Goal: Ask a question: Seek information or help from site administrators or community

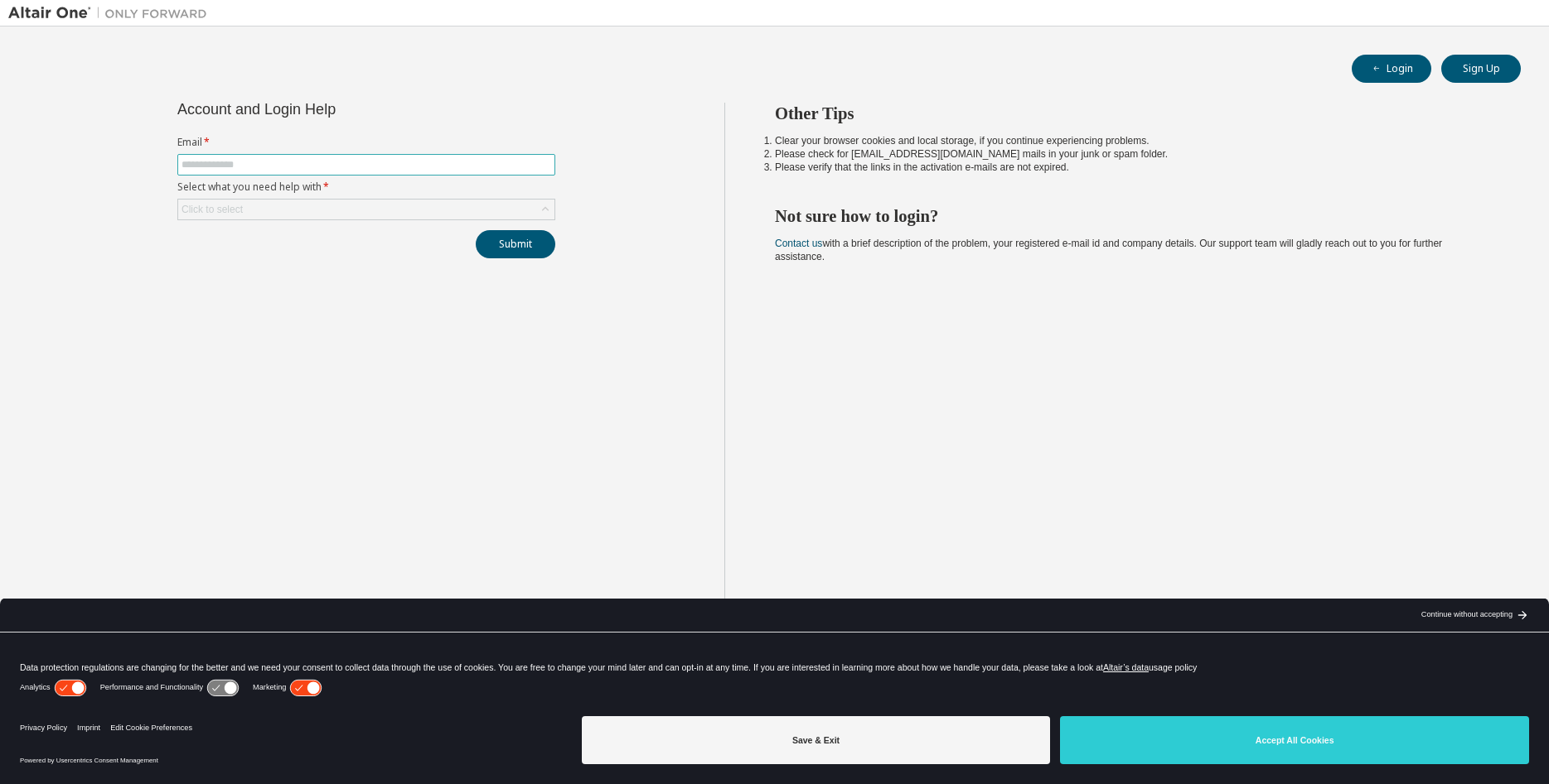
click at [284, 158] on span at bounding box center [366, 164] width 378 height 22
click at [284, 164] on input "text" at bounding box center [366, 164] width 370 height 13
click at [286, 211] on div "Click to select" at bounding box center [366, 209] width 377 height 20
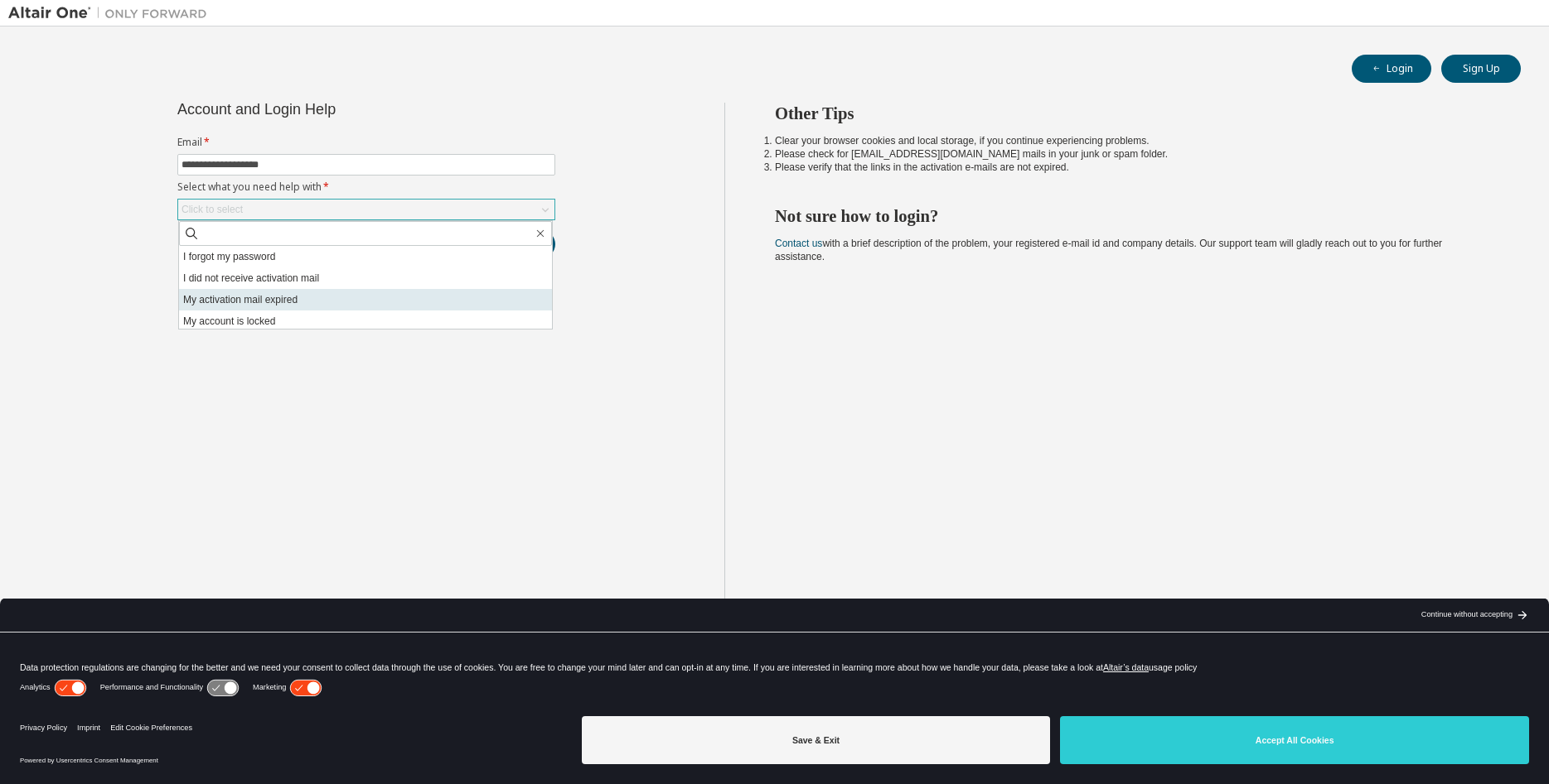
scroll to position [47, 0]
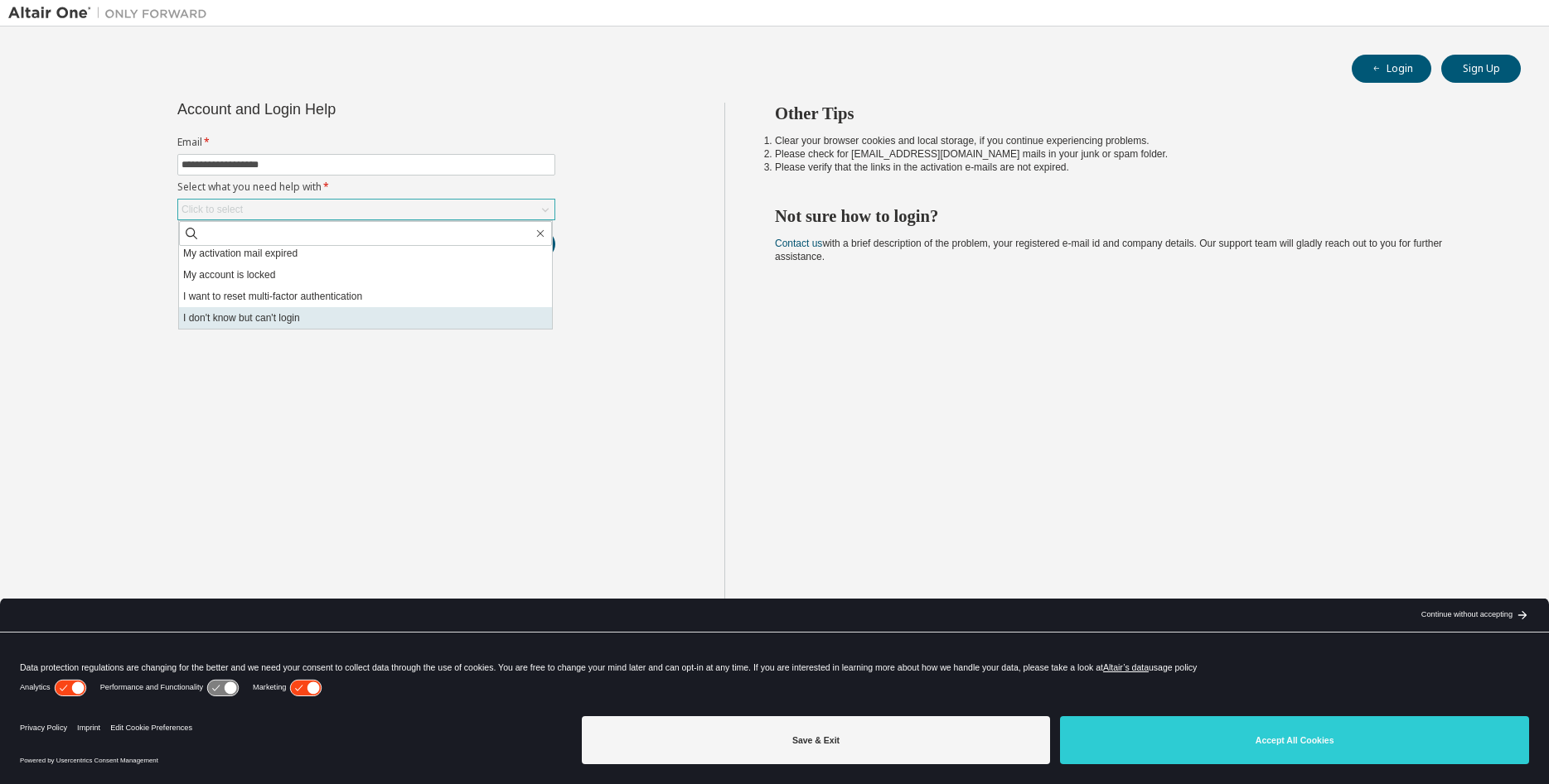
click at [329, 323] on li "I don't know but can't login" at bounding box center [365, 318] width 373 height 22
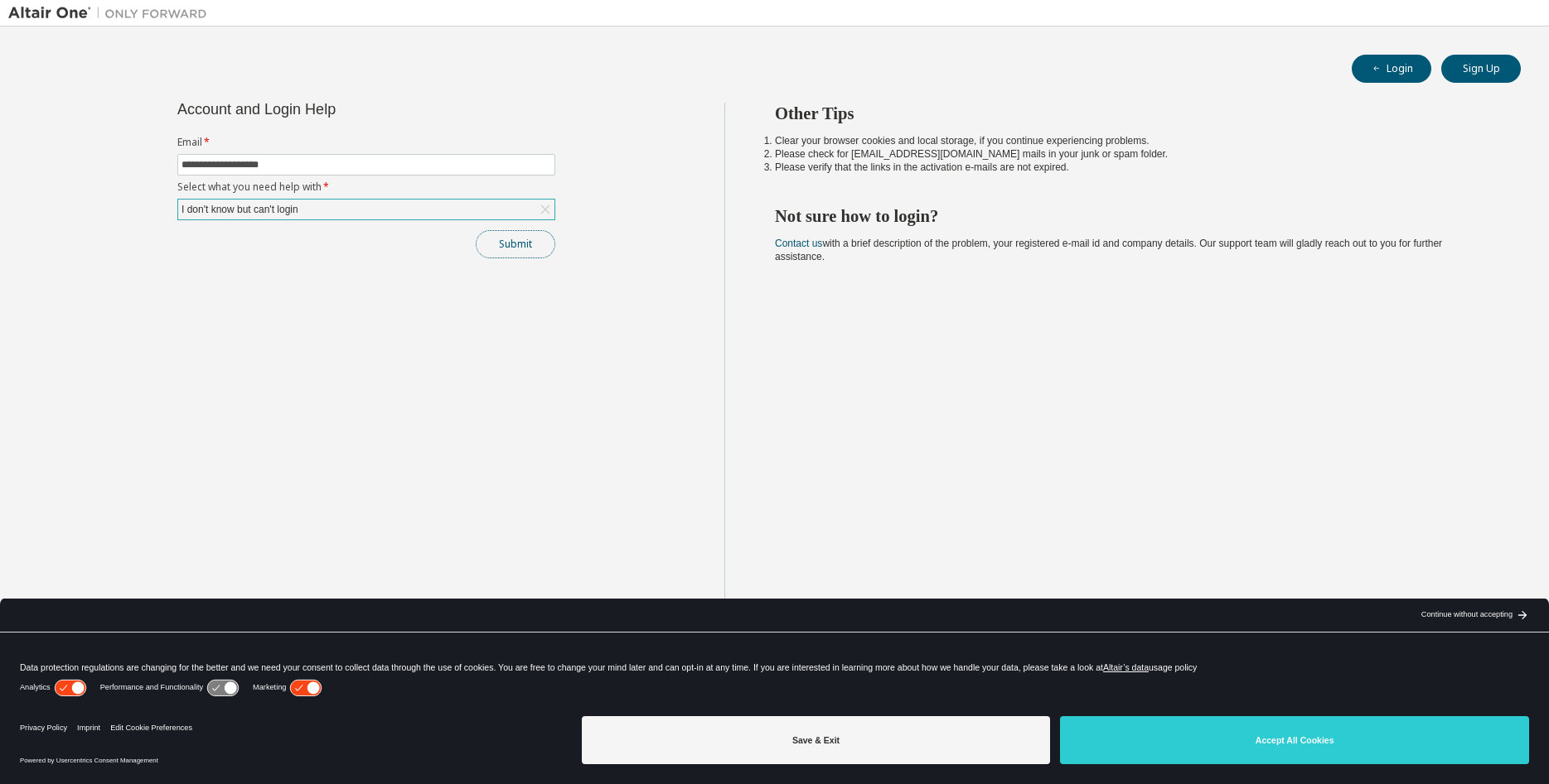
click at [515, 250] on button "Submit" at bounding box center [515, 244] width 80 height 29
drag, startPoint x: 299, startPoint y: 166, endPoint x: 4, endPoint y: 174, distance: 295.1
click at [182, 171] on input "**********" at bounding box center [366, 164] width 370 height 13
type input "**********"
click at [512, 249] on button "Submit" at bounding box center [515, 244] width 80 height 29
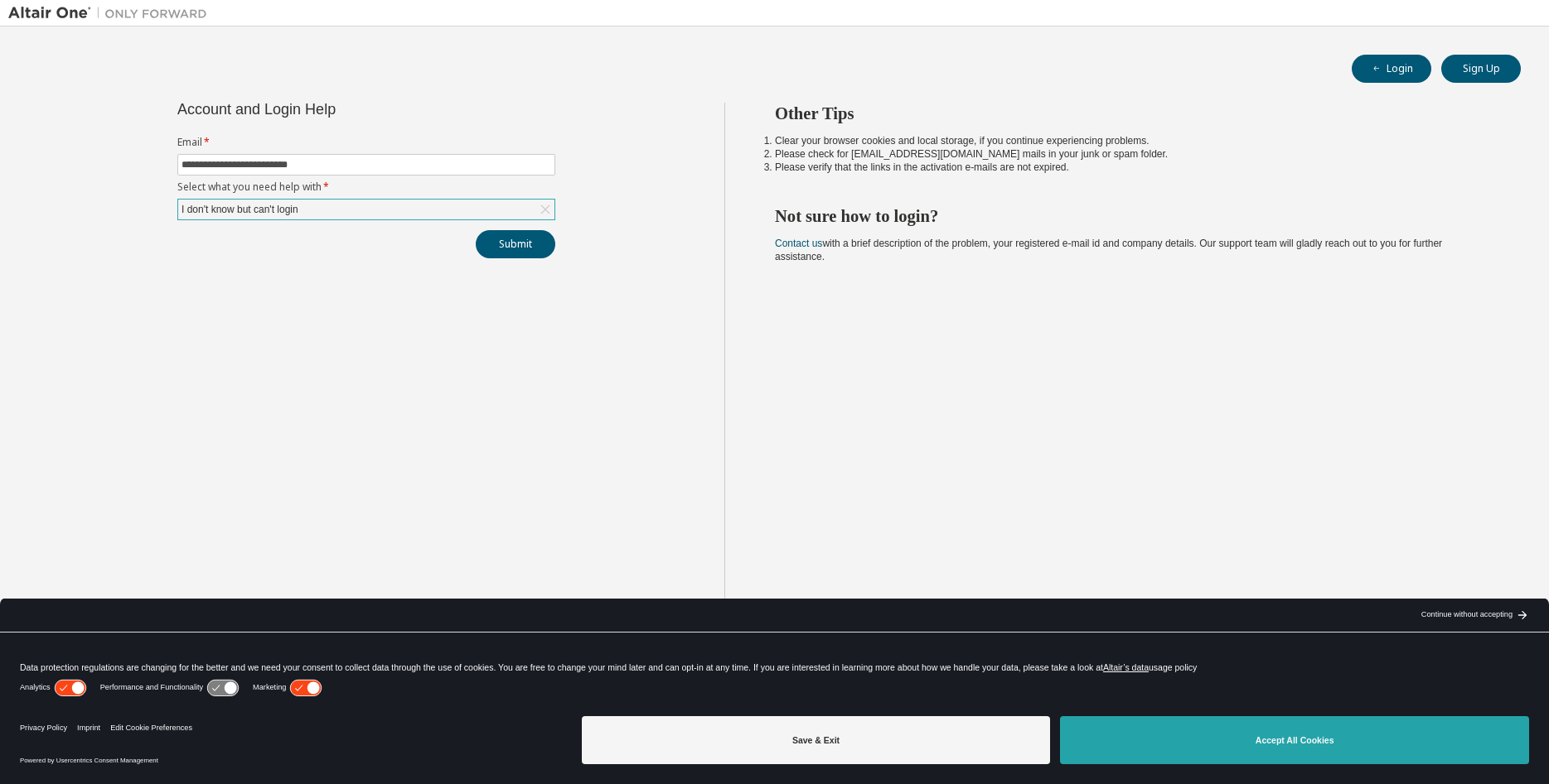
click at [1193, 724] on button "Accept All Cookies" at bounding box center [1294, 741] width 469 height 48
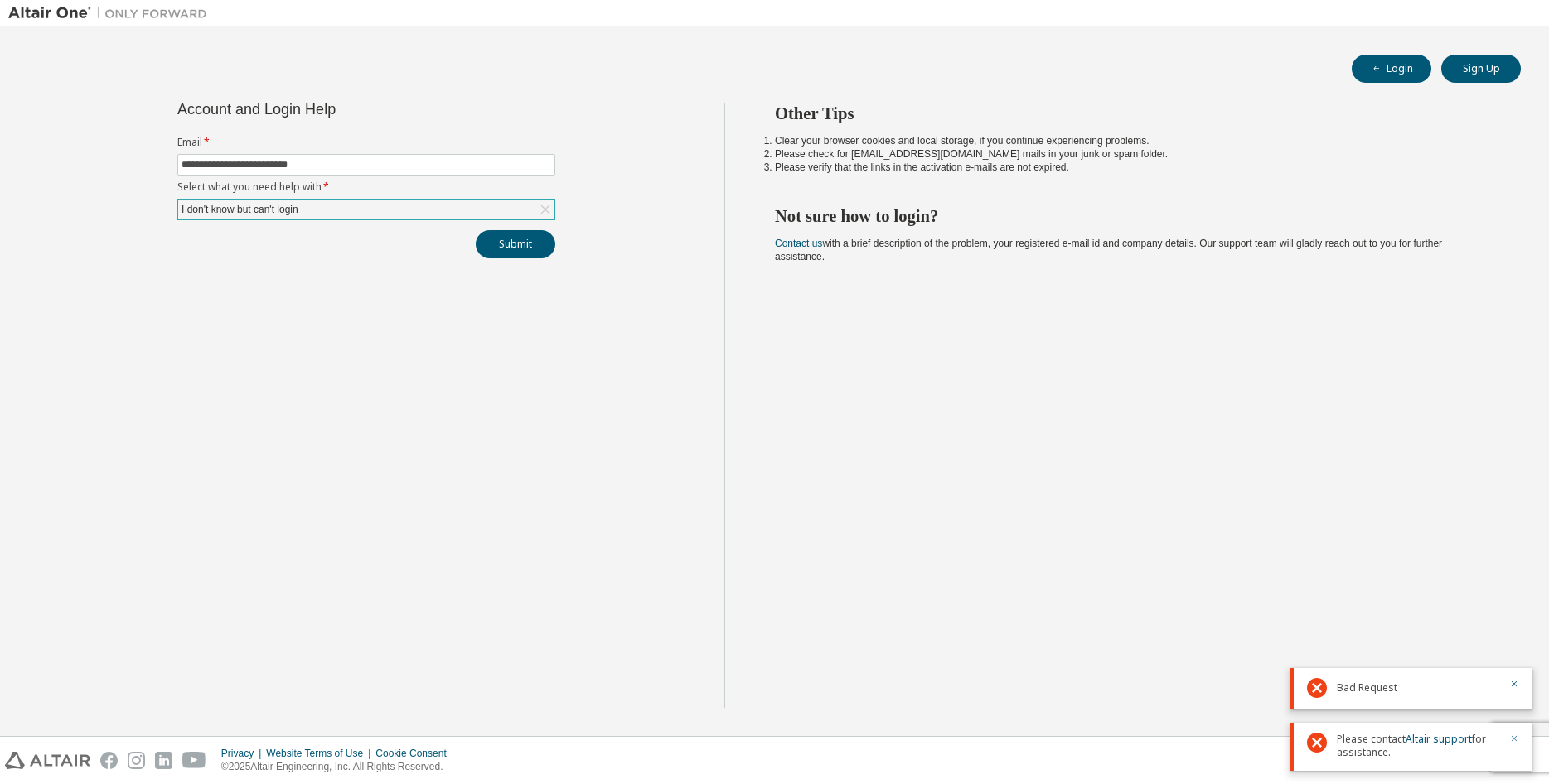
click at [1517, 740] on icon "button" at bounding box center [1514, 738] width 10 height 10
click at [1512, 748] on icon "button" at bounding box center [1514, 745] width 10 height 10
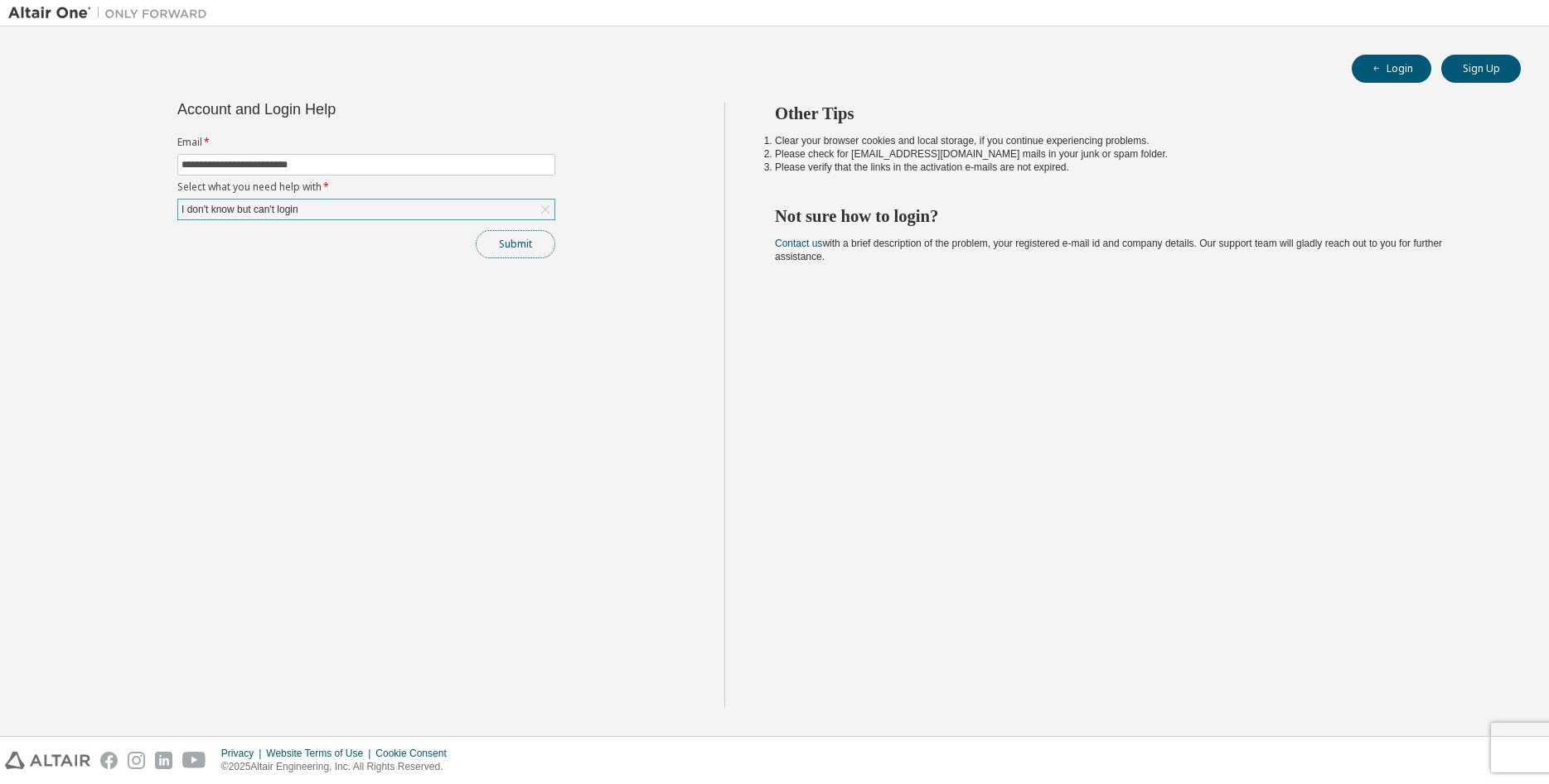
click at [544, 247] on button "Submit" at bounding box center [515, 244] width 80 height 29
click at [1513, 742] on icon "button" at bounding box center [1514, 738] width 10 height 10
click at [1097, 451] on div "Other Tips Clear your browser cookies and local storage, if you continue experi…" at bounding box center [1132, 406] width 816 height 606
click at [525, 247] on button "Submit" at bounding box center [515, 244] width 80 height 29
click at [1445, 746] on link "Altair support" at bounding box center [1438, 739] width 67 height 14
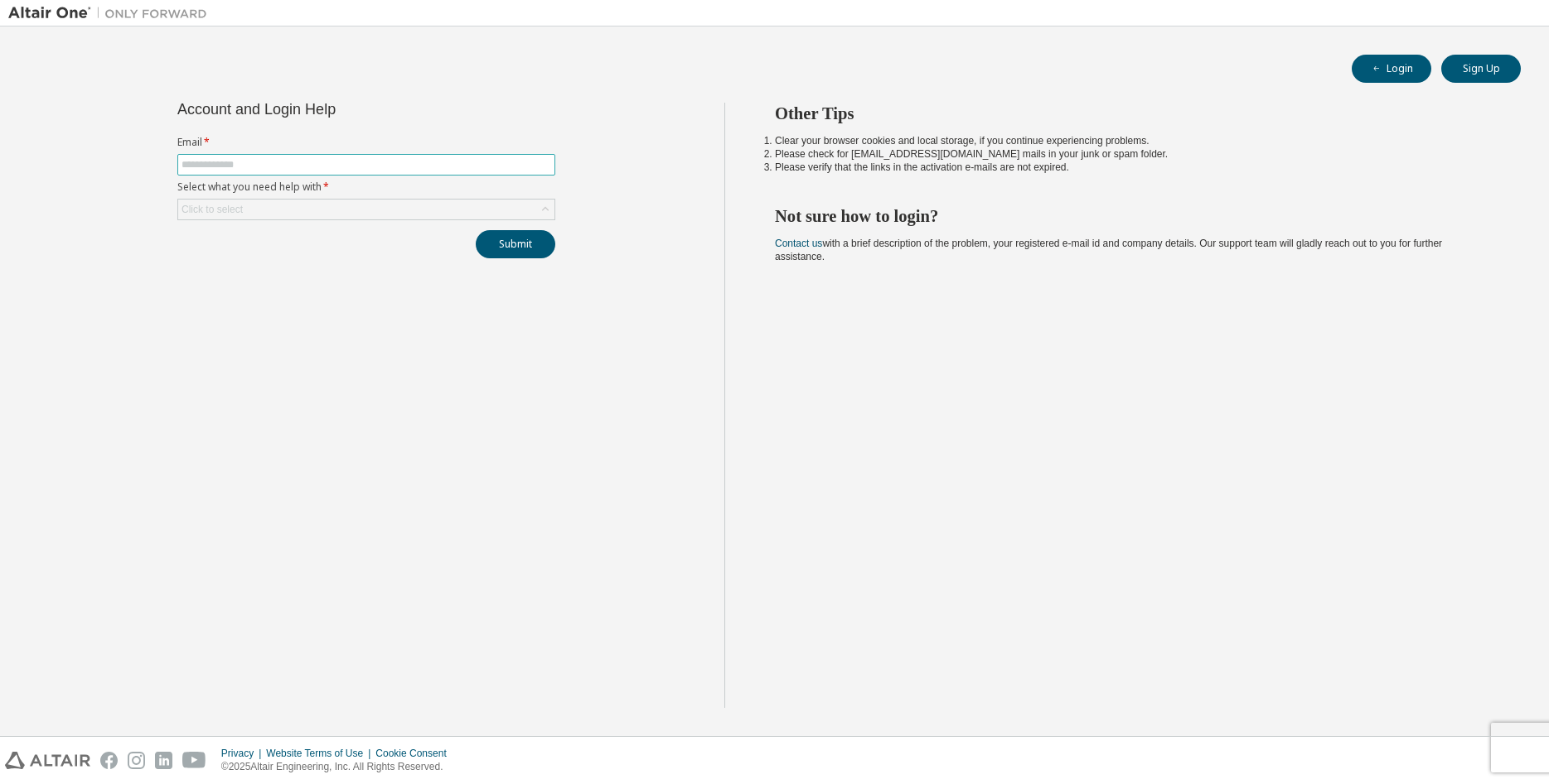
click at [236, 165] on input "text" at bounding box center [366, 164] width 370 height 13
type input "**********"
click at [263, 208] on div "Click to select" at bounding box center [366, 209] width 377 height 20
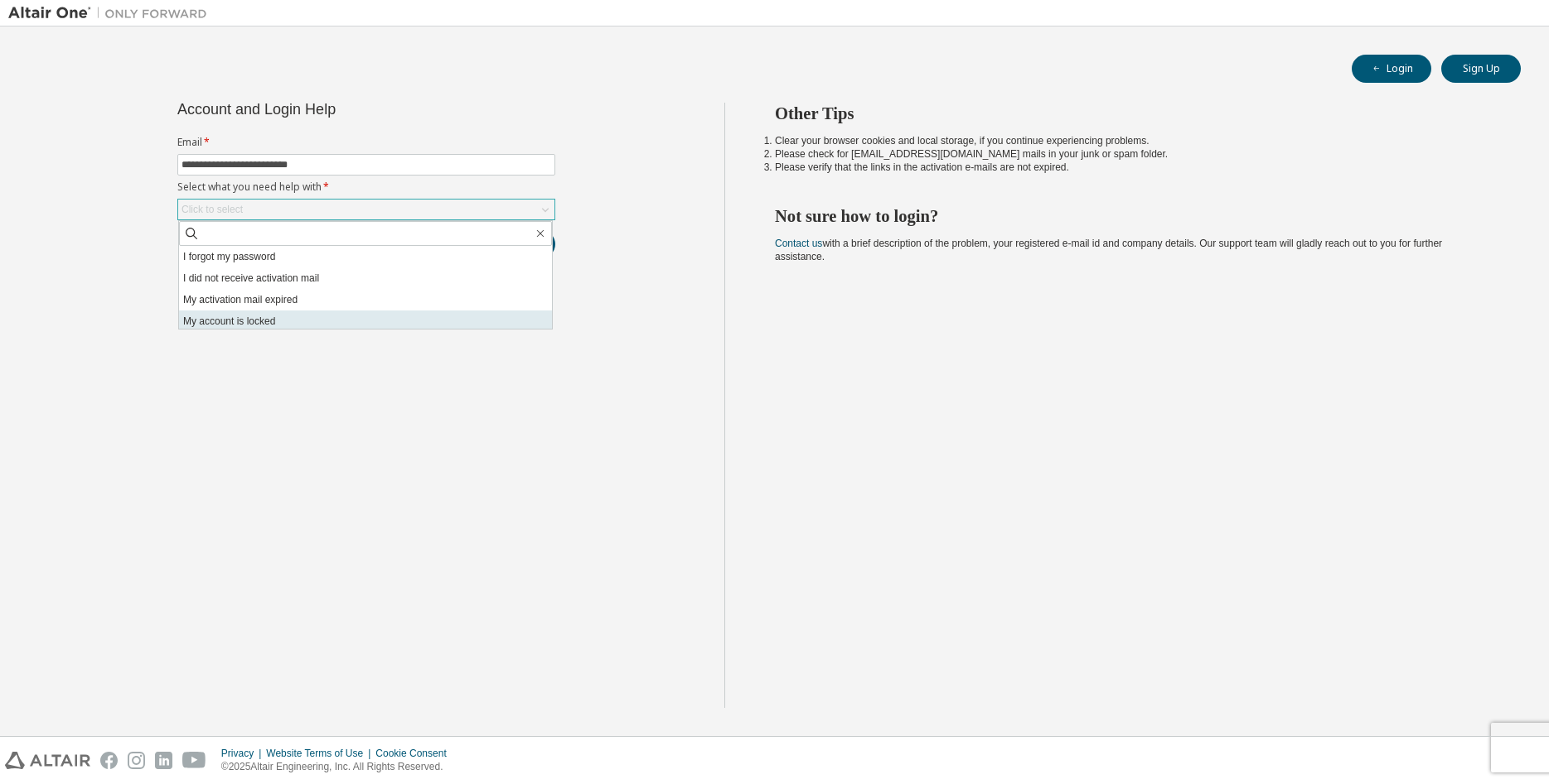
scroll to position [47, 0]
click at [288, 325] on li "I don't know but can't login" at bounding box center [365, 318] width 373 height 22
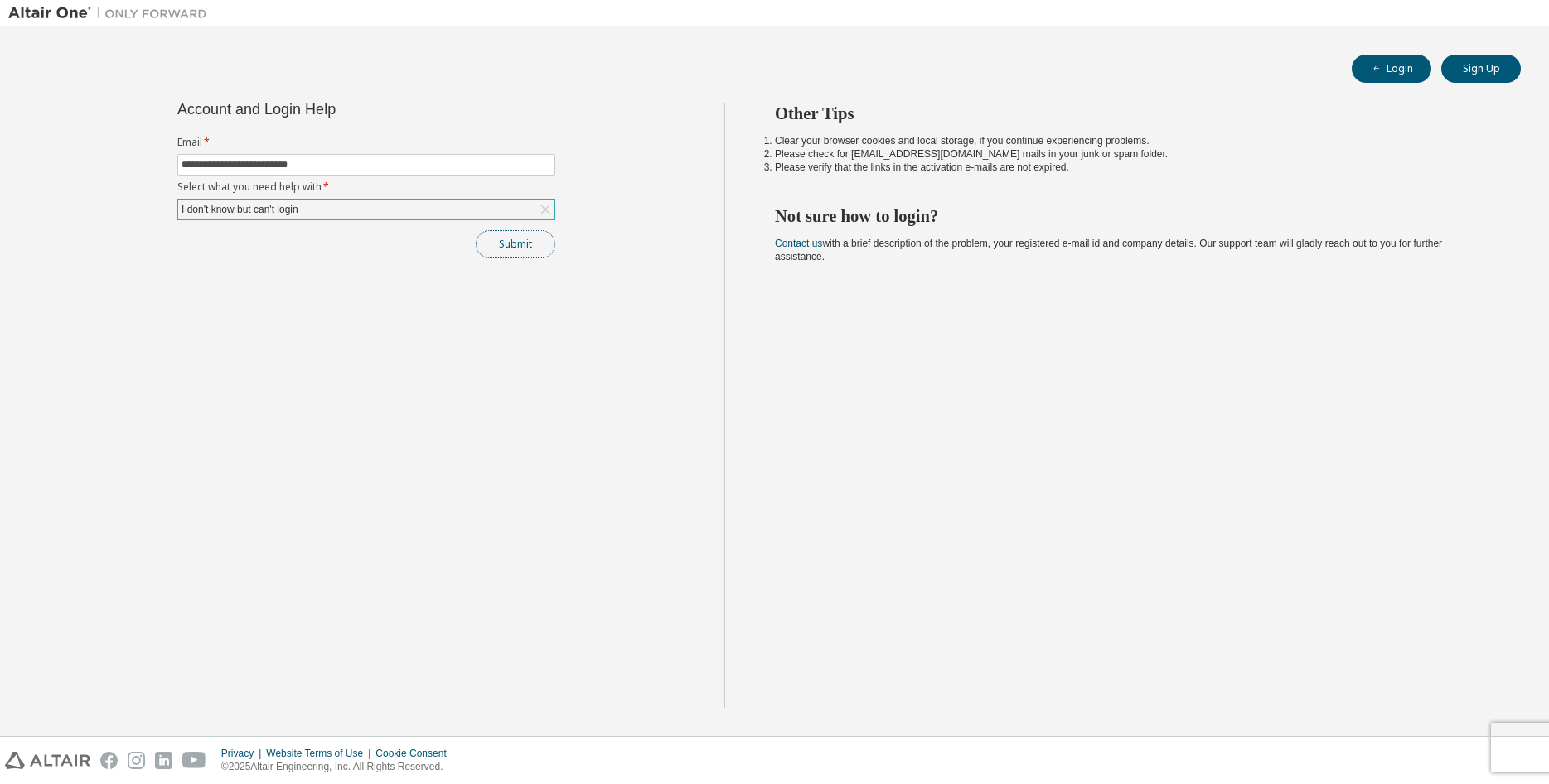
click at [530, 250] on button "Submit" at bounding box center [515, 244] width 80 height 29
click at [1514, 742] on icon "button" at bounding box center [1514, 738] width 10 height 10
